Goal: Task Accomplishment & Management: Manage account settings

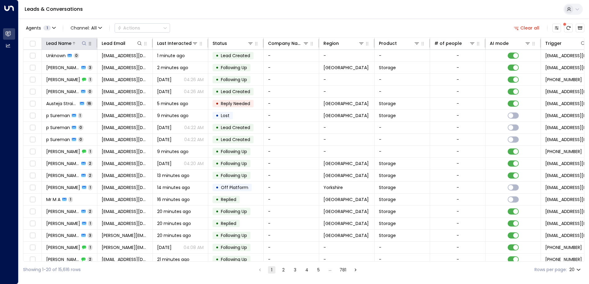
click at [82, 43] on icon at bounding box center [84, 43] width 5 height 5
type input "*****"
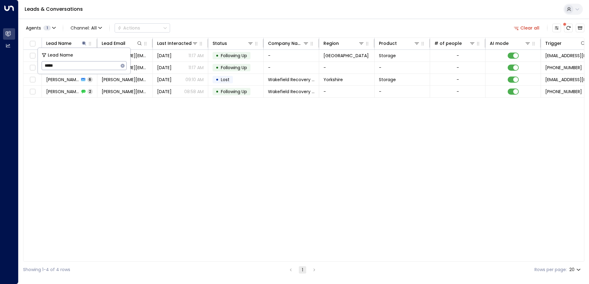
click at [117, 161] on div "Lead Name Lead Email Last Interacted Status Company Name Region Product # of pe…" at bounding box center [303, 150] width 561 height 224
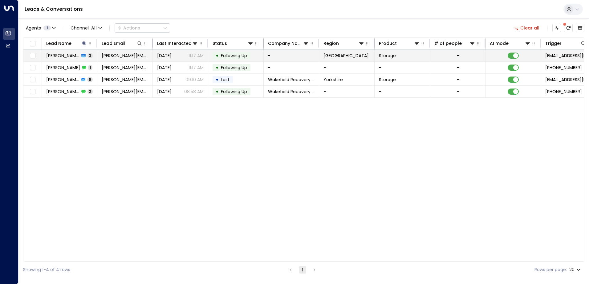
click at [67, 55] on span "[PERSON_NAME]" at bounding box center [62, 56] width 33 height 6
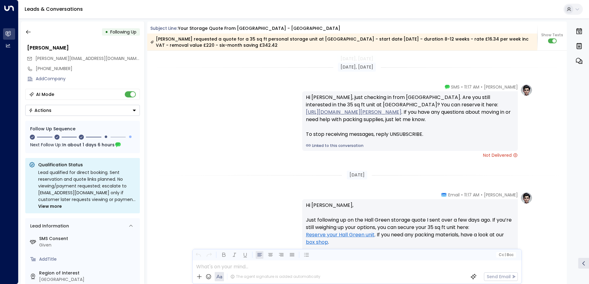
scroll to position [705, 0]
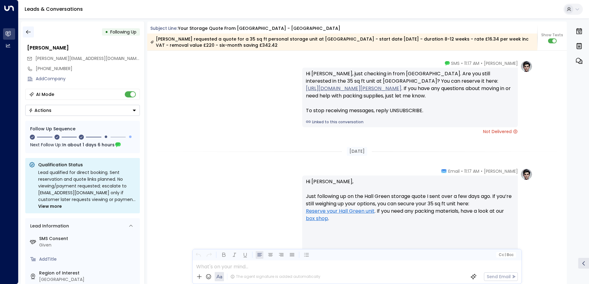
click at [28, 33] on icon "button" at bounding box center [28, 32] width 6 height 6
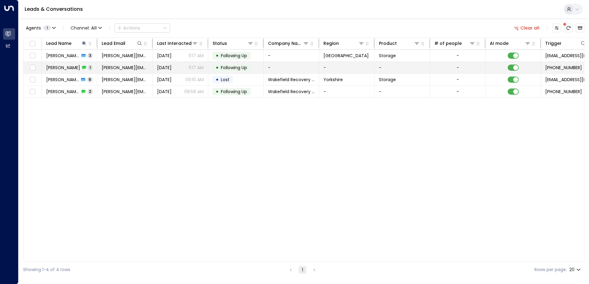
click at [51, 65] on span "[PERSON_NAME]" at bounding box center [63, 68] width 34 height 6
